Goal: Task Accomplishment & Management: Use online tool/utility

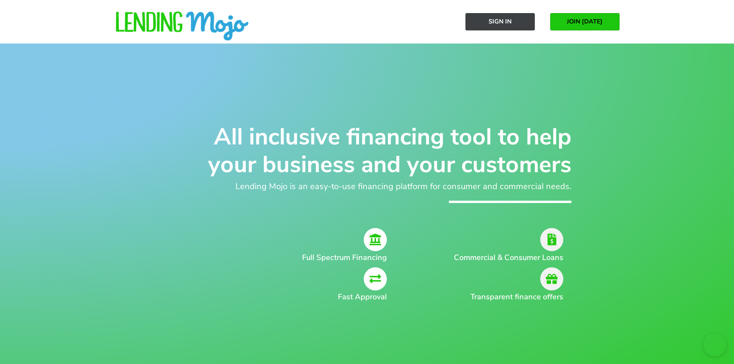
click at [521, 24] on link "Sign In" at bounding box center [500, 21] width 69 height 17
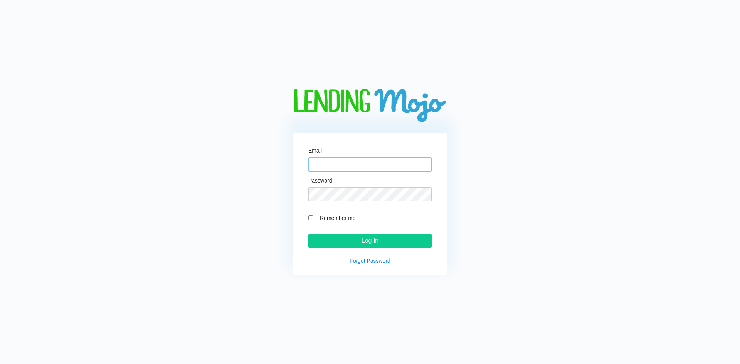
click at [346, 162] on input "Email" at bounding box center [369, 164] width 123 height 15
type input "dan.bestbuyautostop@gmail.com"
click at [308, 234] on input "Log In" at bounding box center [369, 241] width 123 height 14
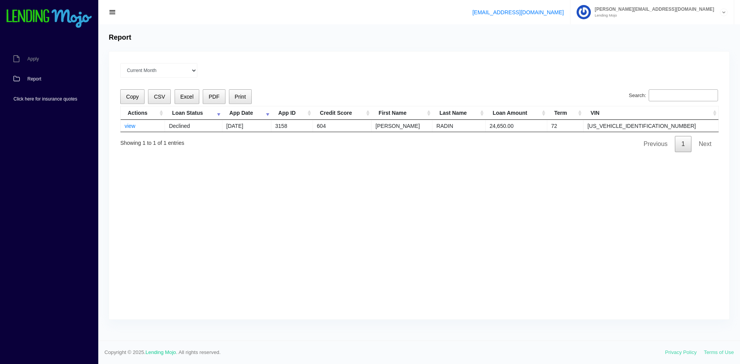
click at [40, 99] on span "Click here for insurance quotes" at bounding box center [45, 99] width 64 height 5
